Goal: Transaction & Acquisition: Purchase product/service

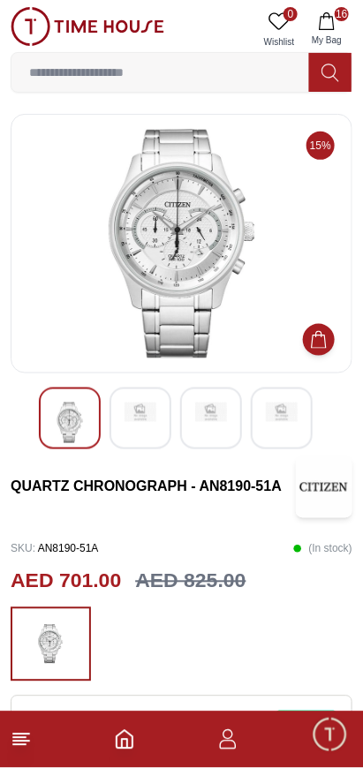
click at [200, 62] on input at bounding box center [160, 72] width 298 height 35
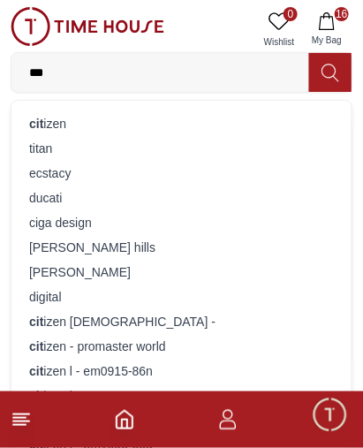
type input "***"
click at [98, 117] on div "cit izen" at bounding box center [181, 123] width 319 height 25
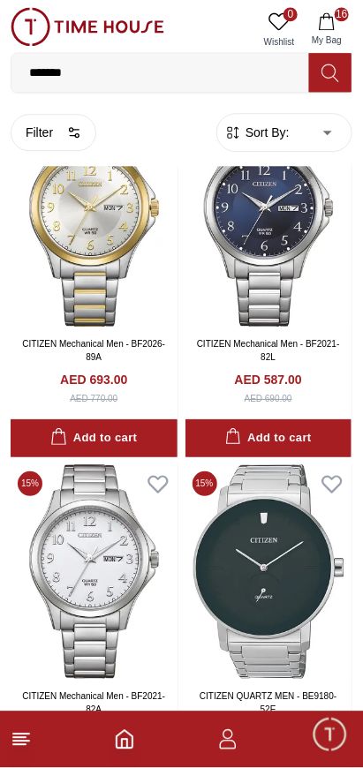
scroll to position [2207, 0]
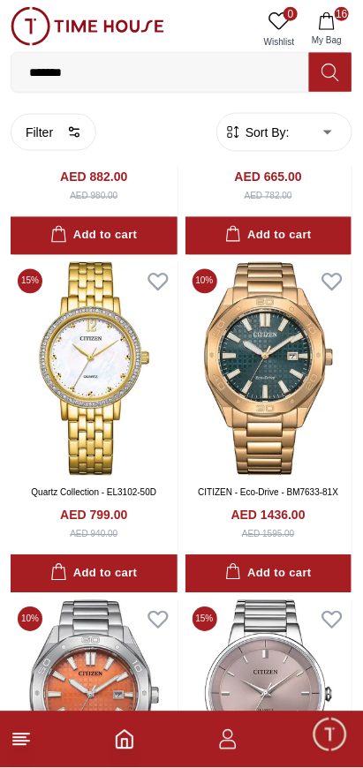
scroll to position [4499, 0]
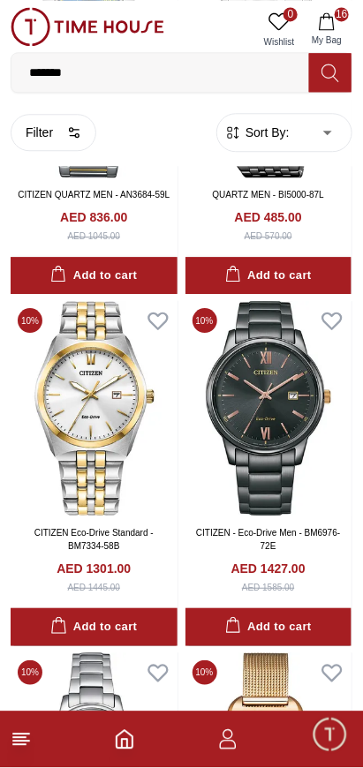
scroll to position [8972, 0]
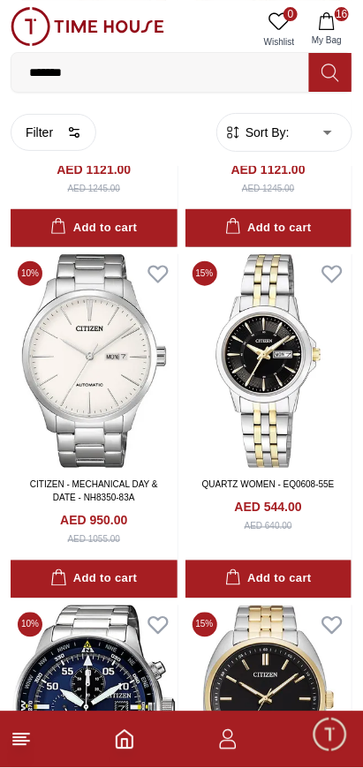
scroll to position [11855, 0]
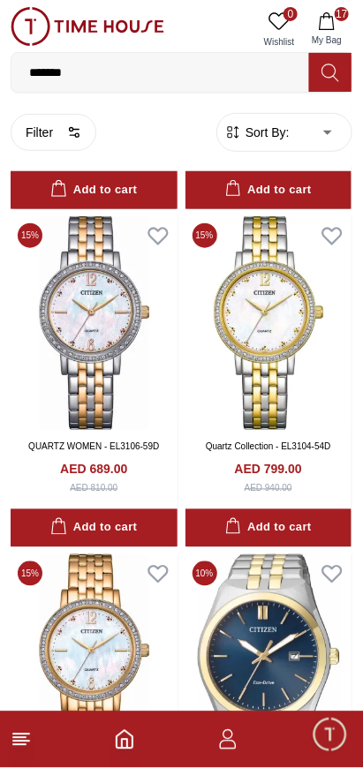
scroll to position [16984, 0]
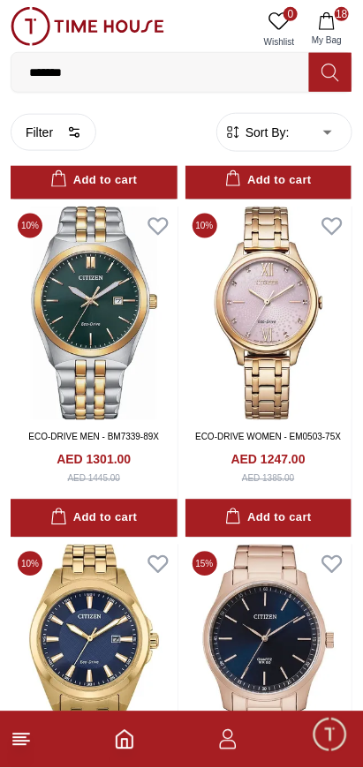
scroll to position [25842, 0]
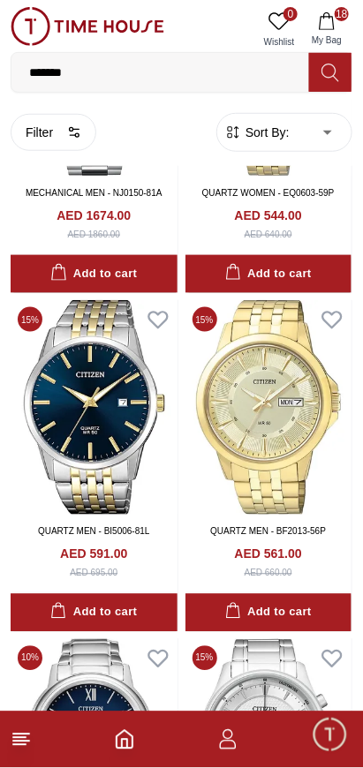
scroll to position [27223, 0]
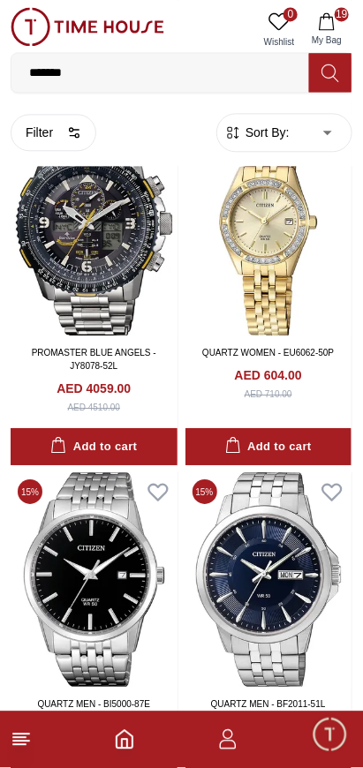
scroll to position [28417, 0]
